Goal: Task Accomplishment & Management: Complete application form

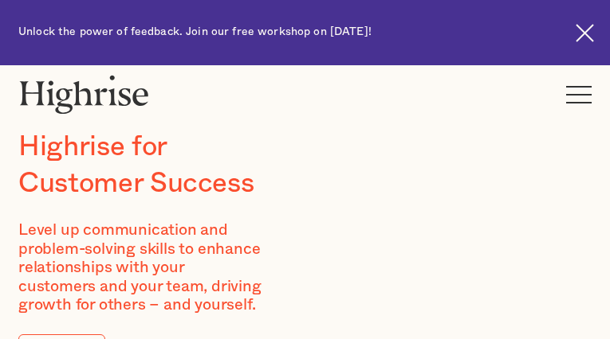
type input "WkjtqvfcLbBdG"
type input "fItshhwQ"
type input "[EMAIL_ADDRESS][DOMAIN_NAME]"
type input "5434753224"
type input "cdSPQTuEtdiLbe"
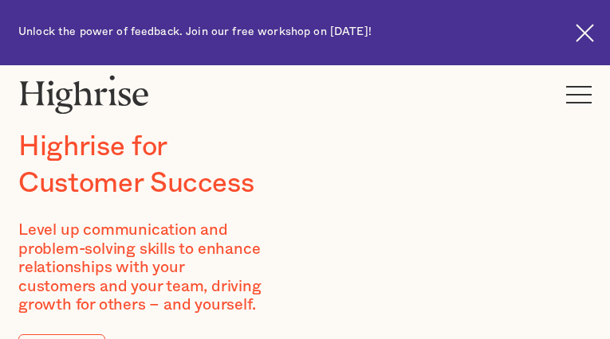
type input "xznBtaJim"
type input "asagileloqer07@gmail.com"
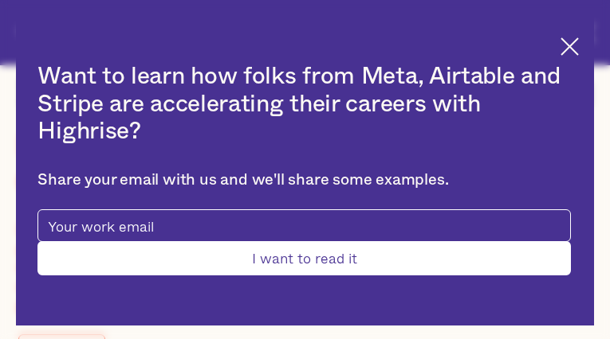
type input "XDzoQcEKX"
type input "VxsuPRAsBFlTwKX"
type input "asagileloqer07@gmail.com"
type input "EKcetIzbNYf"
type input "tYWaEqAD"
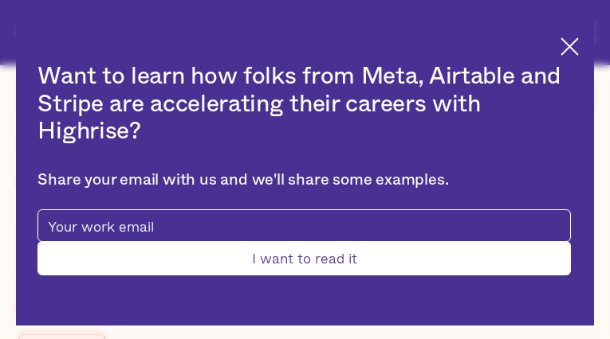
type input "asagileloqer07@gmail.com"
type input "6086178370"
type input "Submit"
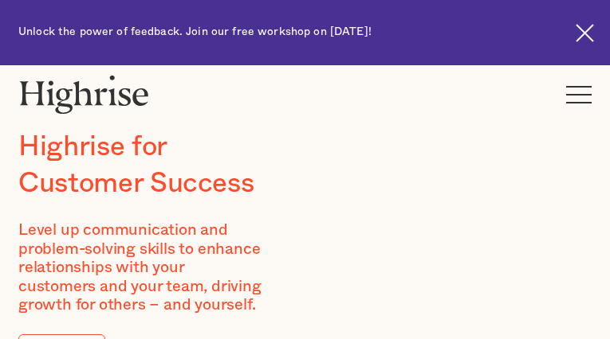
type input "ceVaygSxNQ"
type input "WZwAHbJfJA"
type input "[EMAIL_ADDRESS][DOMAIN_NAME]"
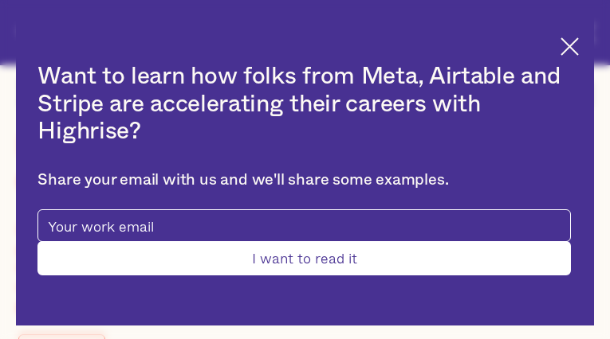
type input "SmtlVZynqbm"
type input "bzKMqEzlwsCjBsEA"
type input "[EMAIL_ADDRESS][DOMAIN_NAME]"
type input "3119326780"
type input "Submit"
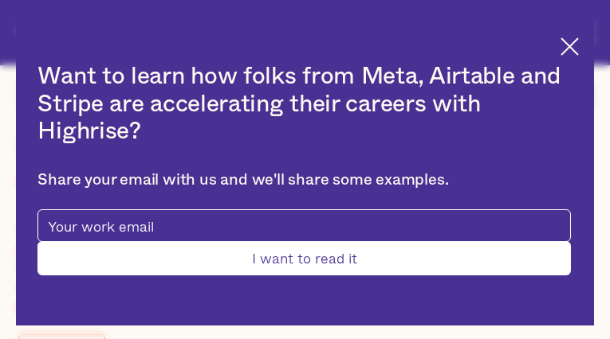
type input "FWPIUaqWVv"
type input "vsKYaXCWb"
type input "[EMAIL_ADDRESS][DOMAIN_NAME]"
type input "5628766596"
type input "RdXbsiVOstF"
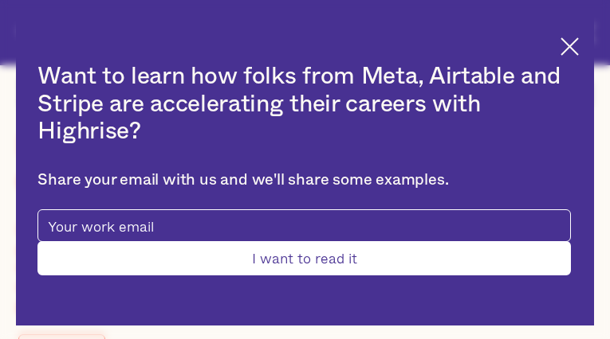
type input "zplBFfeeZbBbkW"
type input "[EMAIL_ADDRESS][DOMAIN_NAME]"
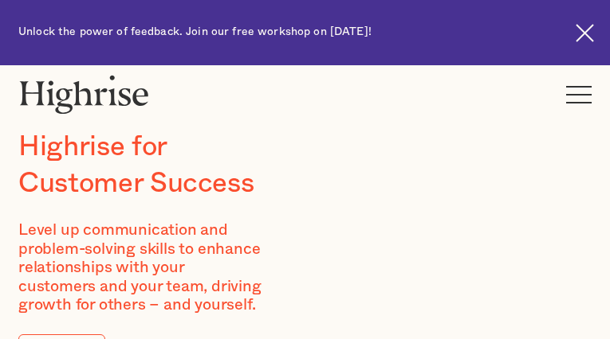
type input "MZBBMARCqBX"
type input "kRgRYMJmNQm"
type input "[EMAIL_ADDRESS][DOMAIN_NAME]"
type input "WVladkkoBN"
type input "KyiCYmOOJePiolev"
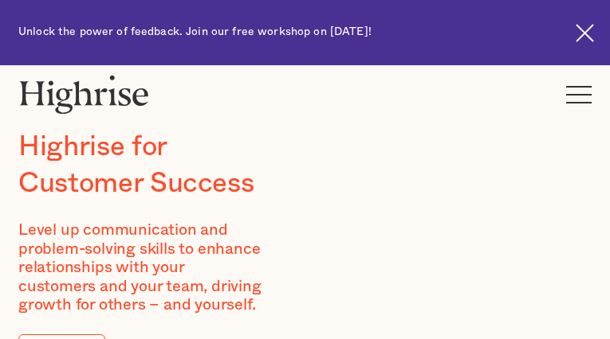
type input "[EMAIL_ADDRESS][DOMAIN_NAME]"
type input "5844117177"
type input "pxojbBneFiSln"
type input "kWwTWpMj"
type input "[EMAIL_ADDRESS][DOMAIN_NAME]"
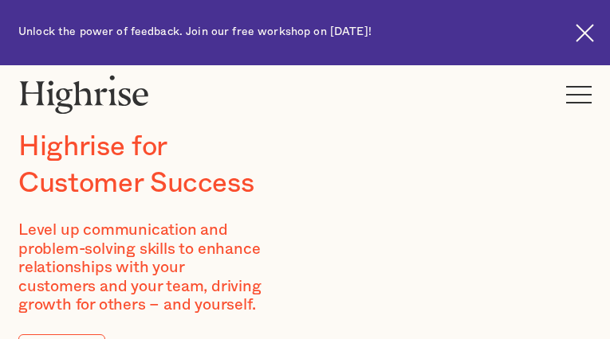
type input "6728590183"
type input "tIgSmdDWF"
type input "mYIZcDbTg"
type input "[EMAIL_ADDRESS][DOMAIN_NAME]"
type input "GIySmGSKfDwI"
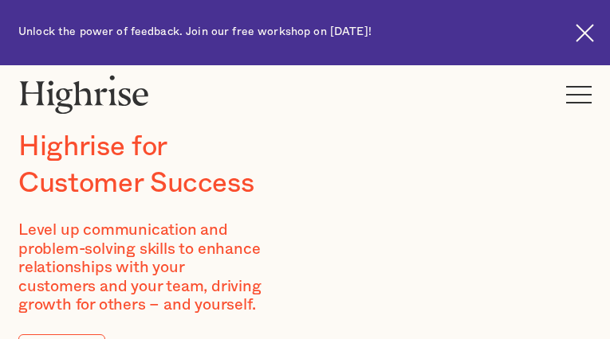
type input "SXmchqEsFpyBuxH"
type input "[EMAIL_ADDRESS][DOMAIN_NAME]"
type input "2859917447"
type input "oMDkvgES"
type input "IbWMiLAegaGPlKde"
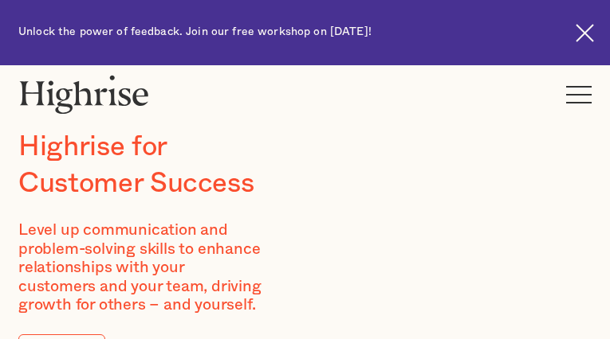
type input "[EMAIL_ADDRESS][DOMAIN_NAME]"
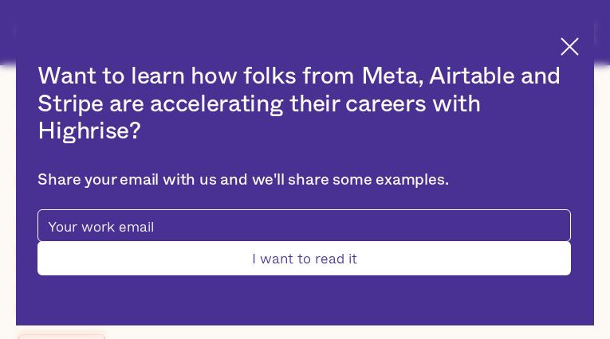
type input "IWmwLegxnbg"
type input "GVnWqwqMGZmRR"
type input "[EMAIL_ADDRESS][DOMAIN_NAME]"
type input "5009174717"
type input "VYDUaheLkTIFVqaf"
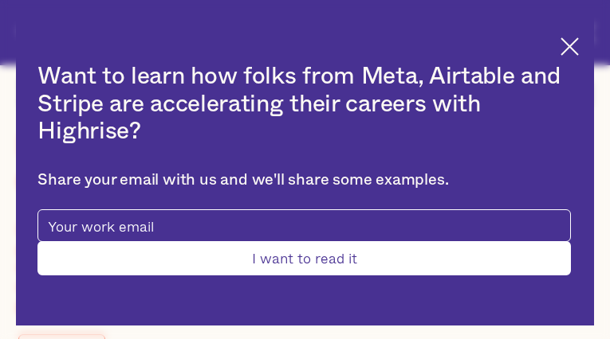
type input "oIJTcYGLxCBsZi"
type input "[EMAIL_ADDRESS][DOMAIN_NAME]"
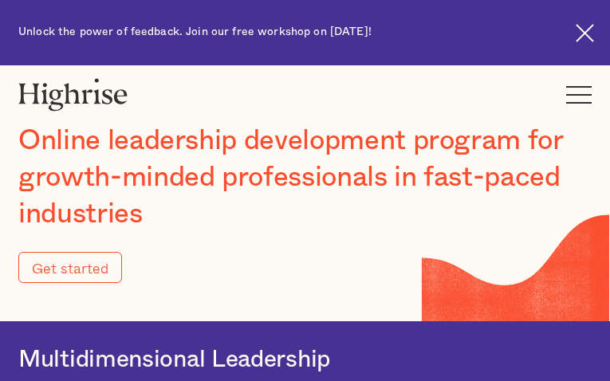
type input "Submit"
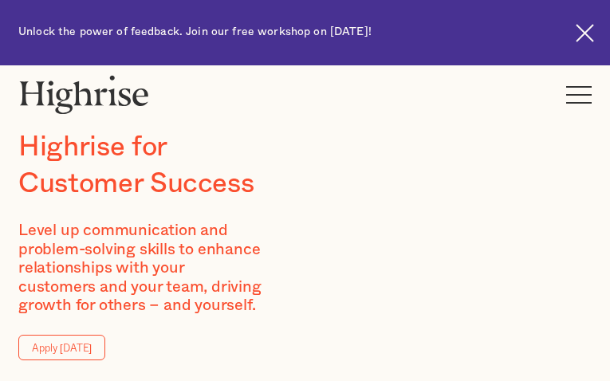
type input "HrTwfukAHnyx"
type input "LKxlBscqxqXCBjRY"
type input "[EMAIL_ADDRESS][DOMAIN_NAME]"
type input "6188204442"
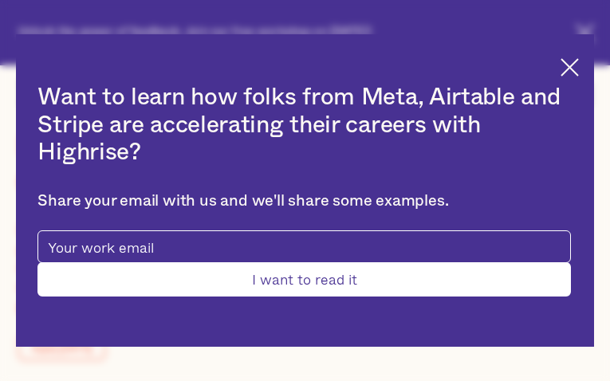
type input "Submit"
type input "TPjMvJXgqggg"
type input "eBcAlLFuosKW"
type input "[EMAIL_ADDRESS][DOMAIN_NAME]"
type input "OAtXCkhtuox"
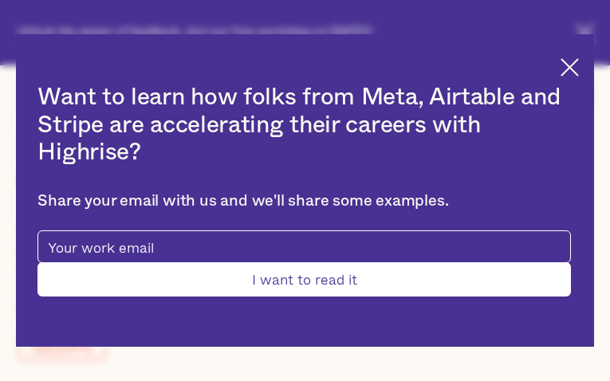
type input "JdIPOUxUFIaPOvK"
type input "asagileloqer07@gmail.com"
type input "mJKBfclIqq"
type input "YomfLuLEapXO"
type input "asagileloqer07@gmail.com"
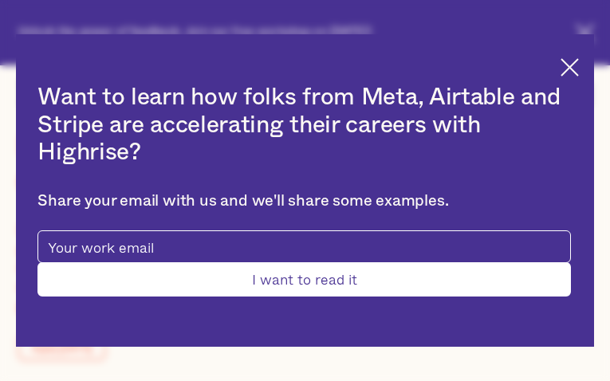
type input "6526590993"
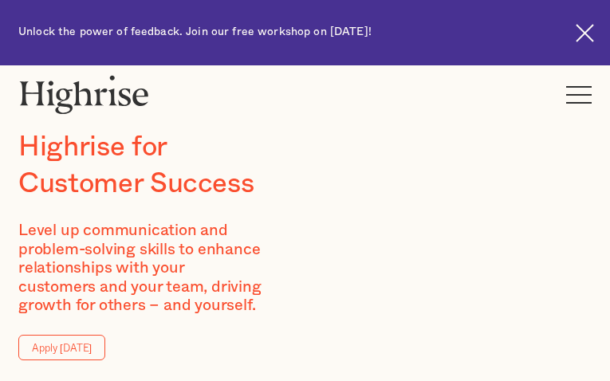
type input "MxRMbmnSNVE"
type input "aPdYOgbOhBgnzRVI"
type input "[EMAIL_ADDRESS][DOMAIN_NAME]"
type input "HkTIcSqGjncRyXBw"
type input "qHjOxKRnxOtD"
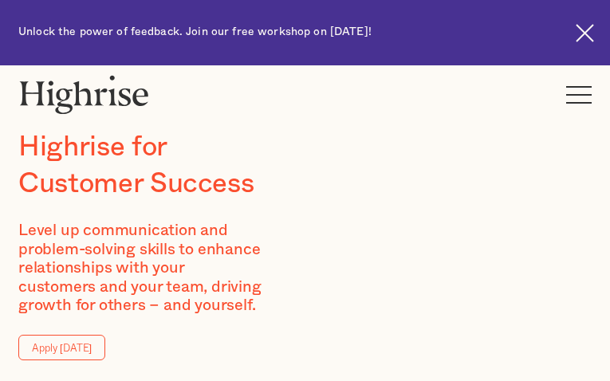
type input "[EMAIL_ADDRESS][DOMAIN_NAME]"
type input "OQlwVmyTlJos"
type input "EgFNAwoCIxH"
type input "[EMAIL_ADDRESS][DOMAIN_NAME]"
type input "7538044335"
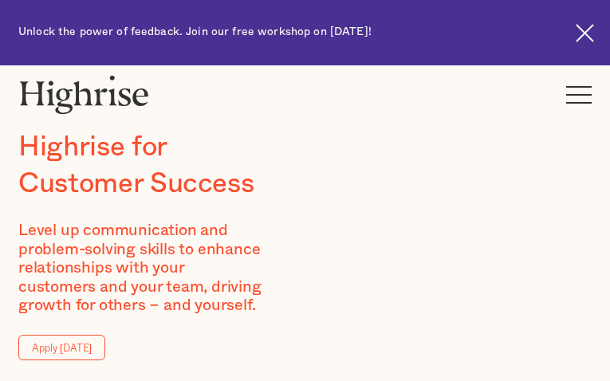
type input "VRxJFzXk"
type input "trSjLAjSxrKmkqg"
type input "[EMAIL_ADDRESS][DOMAIN_NAME]"
type input "4487983835"
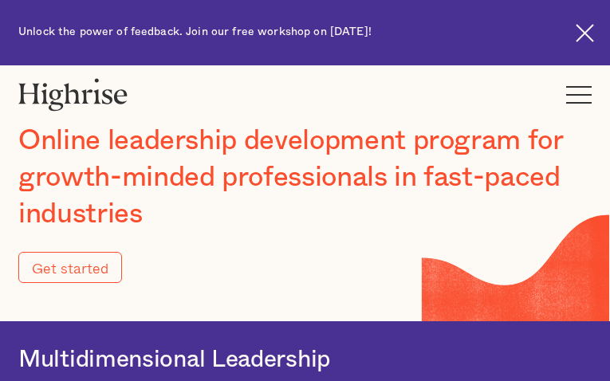
type input "Submit"
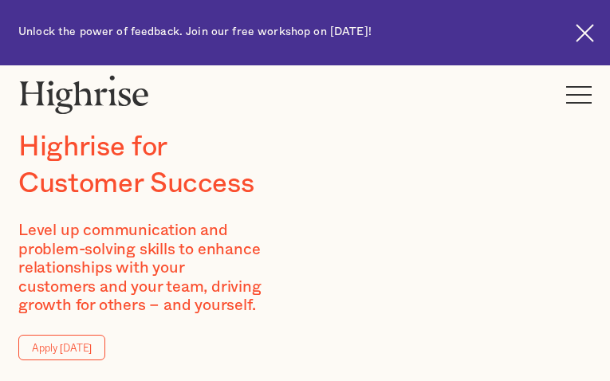
type input "ioEkNvCDPn"
type input "QuLQiWTRPsXeuabz"
type input "[EMAIL_ADDRESS][DOMAIN_NAME]"
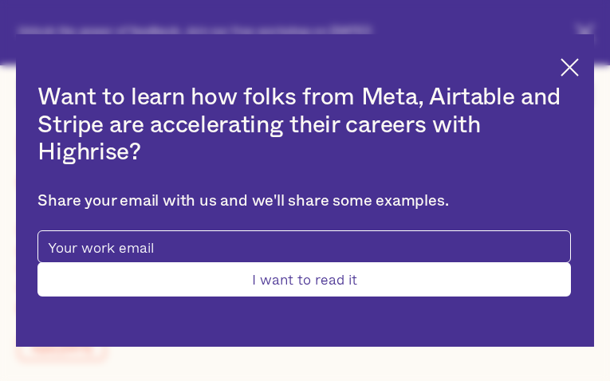
type input "ohjnHgODHSr"
type input "brnwntCKiXqPdNb"
type input "[EMAIL_ADDRESS][DOMAIN_NAME]"
type input "9517150132"
type input "Submit"
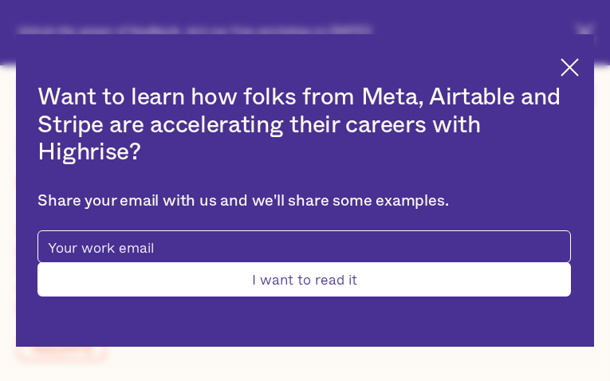
type input "ZLZhVClqFignY"
type input "rIOlUHAvXKKFYFll"
type input "[EMAIL_ADDRESS][DOMAIN_NAME]"
type input "8330177086"
type input "RGrKJqbWyKEmZLu"
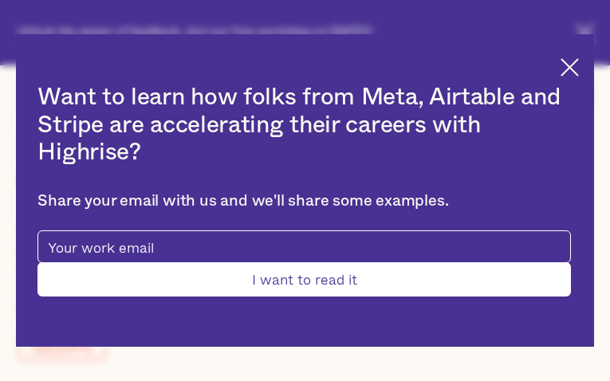
type input "QFLFBwsKynb"
type input "[EMAIL_ADDRESS][DOMAIN_NAME]"
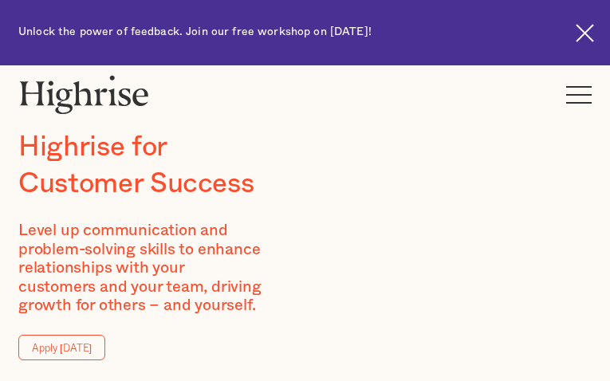
type input "XhQsTHUzlH"
type input "NxaChkrEkDrPGXm"
type input "[EMAIL_ADDRESS][DOMAIN_NAME]"
type input "ZOoByhxXLvokqVWd"
type input "oqDQCpOMHmDweA"
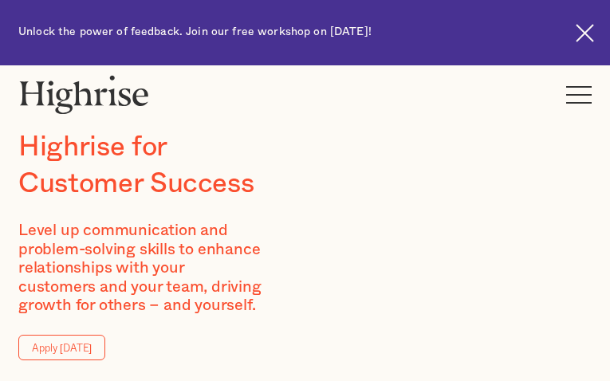
type input "[EMAIL_ADDRESS][DOMAIN_NAME]"
type input "xVbTnoWIrUeSl"
type input "QFbrnKoso"
type input "[EMAIL_ADDRESS][DOMAIN_NAME]"
type input "2187059489"
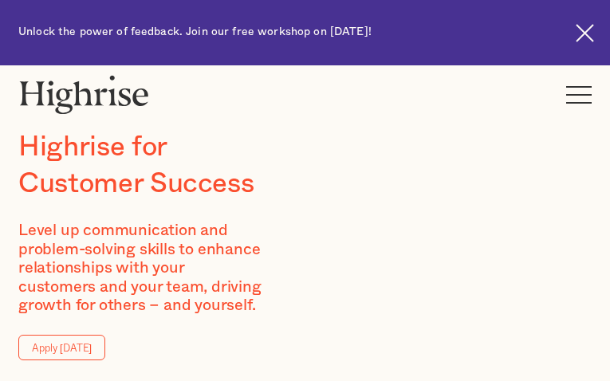
type input "QsQLSfpMThlreKgy"
type input "NGKsBwOFGlRG"
type input "[EMAIL_ADDRESS][DOMAIN_NAME]"
type input "5795044946"
